Goal: Task Accomplishment & Management: Manage account settings

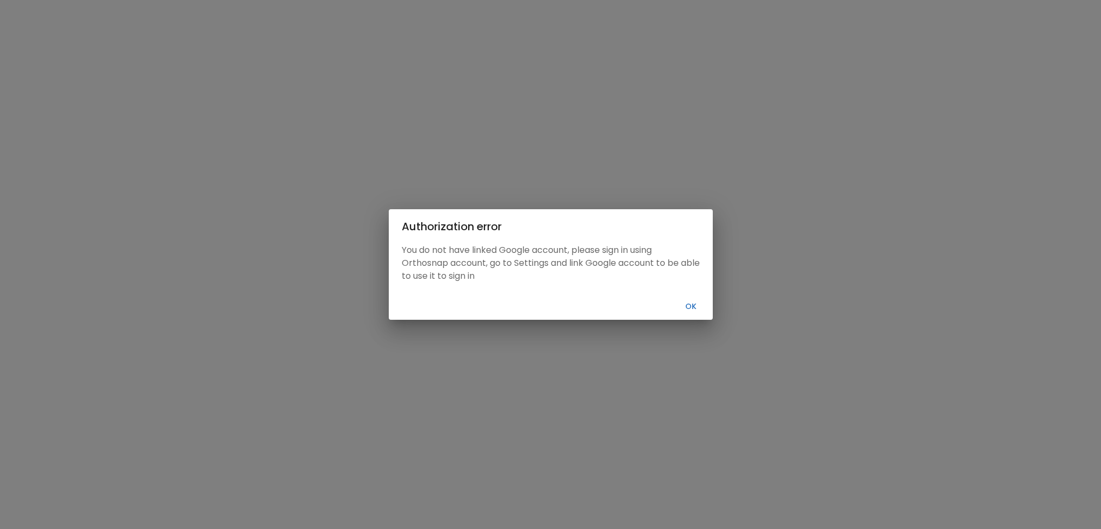
click at [687, 303] on button "Ok" at bounding box center [691, 307] width 35 height 18
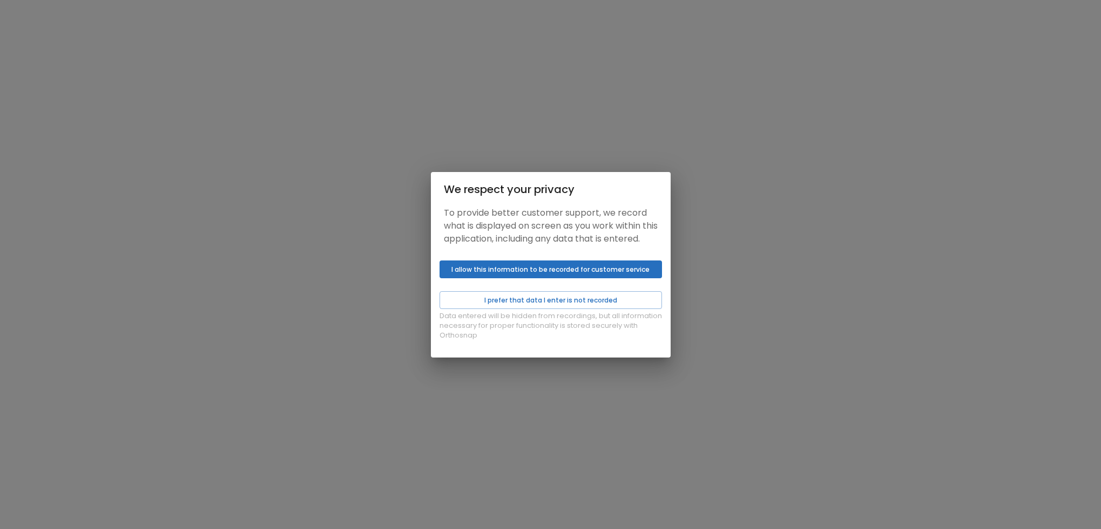
click at [602, 278] on button "I allow this information to be recorded for customer service" at bounding box center [550, 270] width 222 height 18
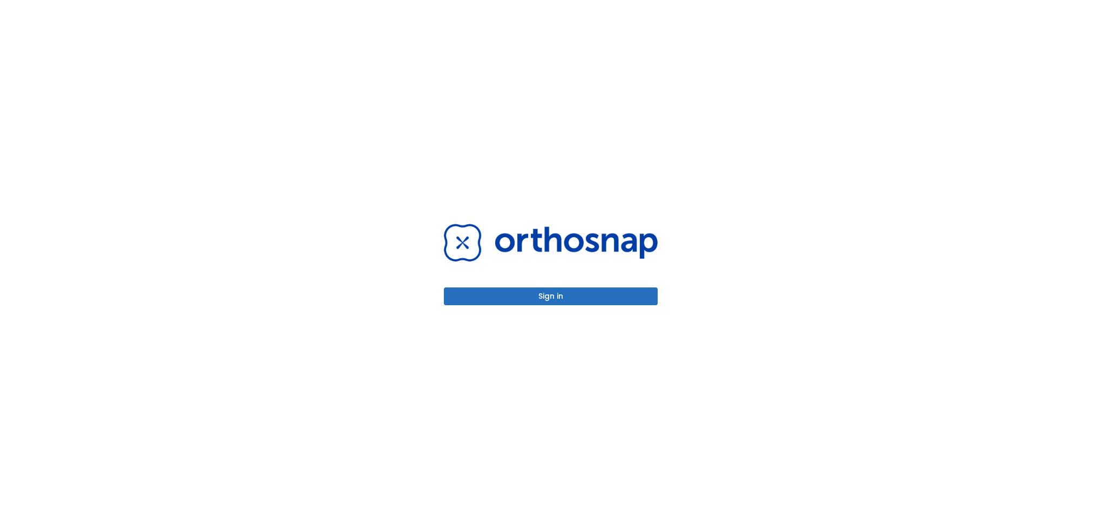
click at [446, 288] on button "Sign in" at bounding box center [551, 297] width 214 height 18
click at [637, 296] on button "Sign in" at bounding box center [551, 297] width 214 height 18
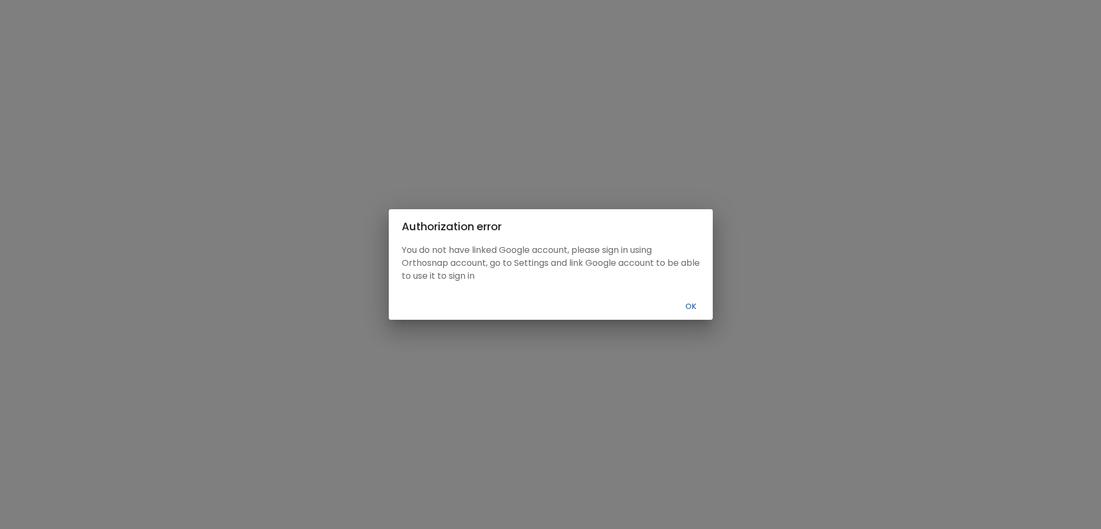
click at [675, 297] on div "Cancel Ok" at bounding box center [551, 307] width 324 height 26
click at [681, 302] on button "Ok" at bounding box center [691, 307] width 35 height 18
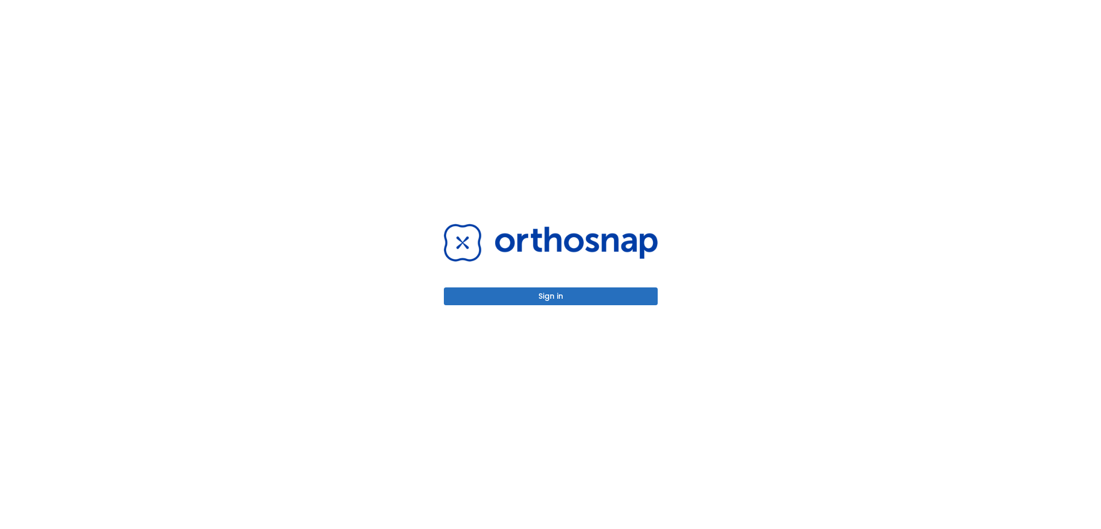
click at [622, 294] on button "Sign in" at bounding box center [551, 297] width 214 height 18
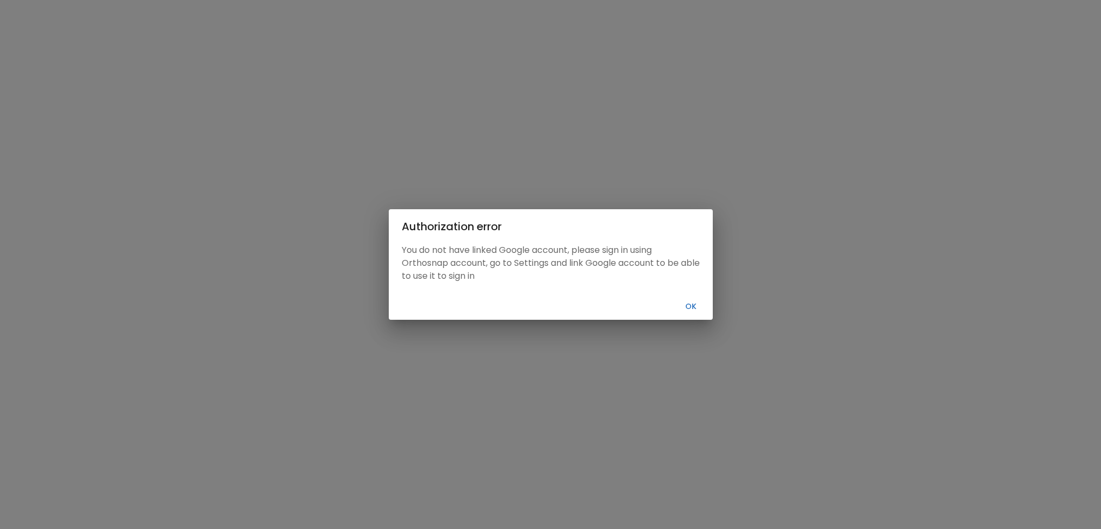
click at [691, 299] on button "Ok" at bounding box center [691, 307] width 35 height 18
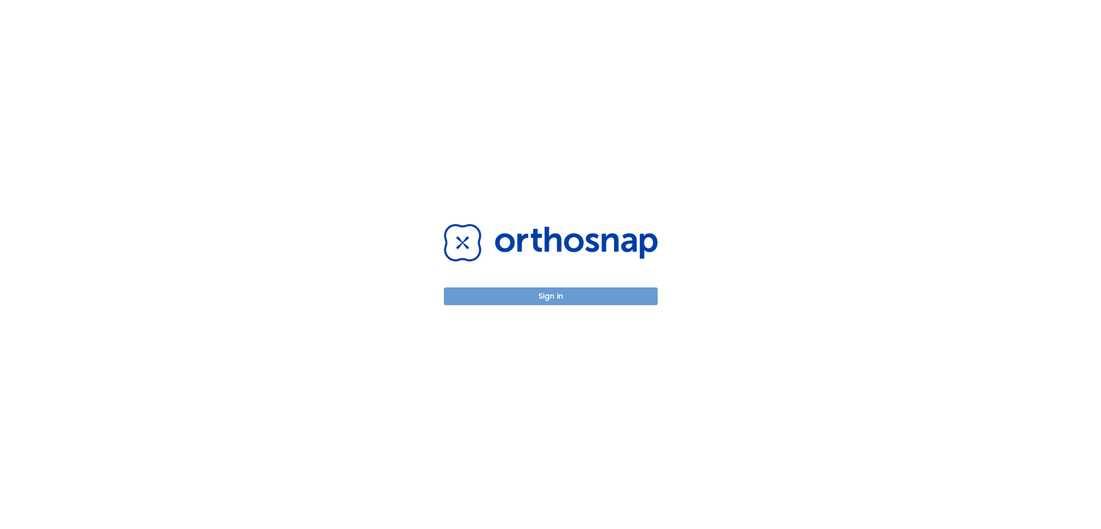
click at [600, 296] on button "Sign in" at bounding box center [551, 297] width 214 height 18
click at [538, 301] on button "Sign in" at bounding box center [551, 297] width 214 height 18
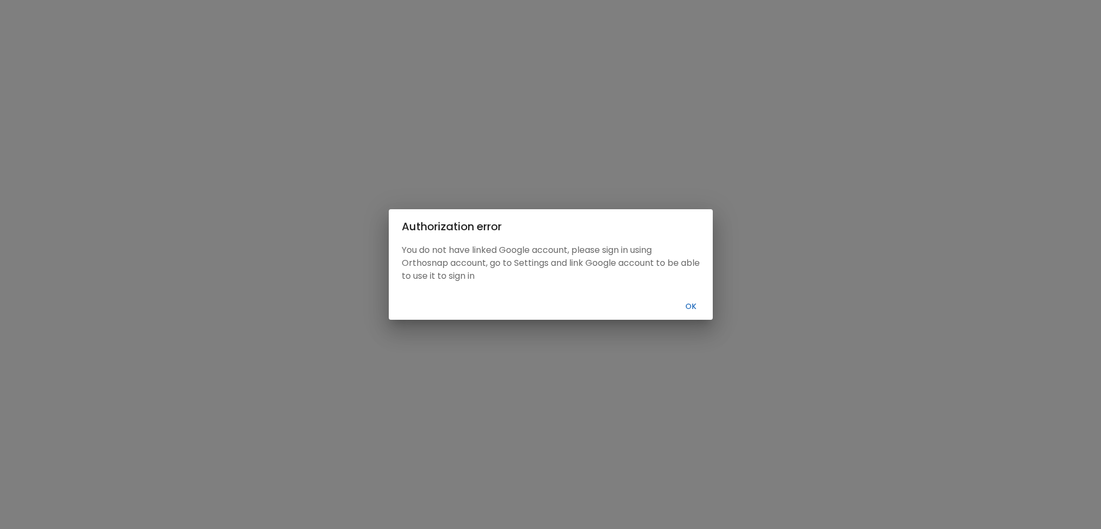
click at [706, 301] on button "Ok" at bounding box center [691, 307] width 35 height 18
